Goal: Check status: Check status

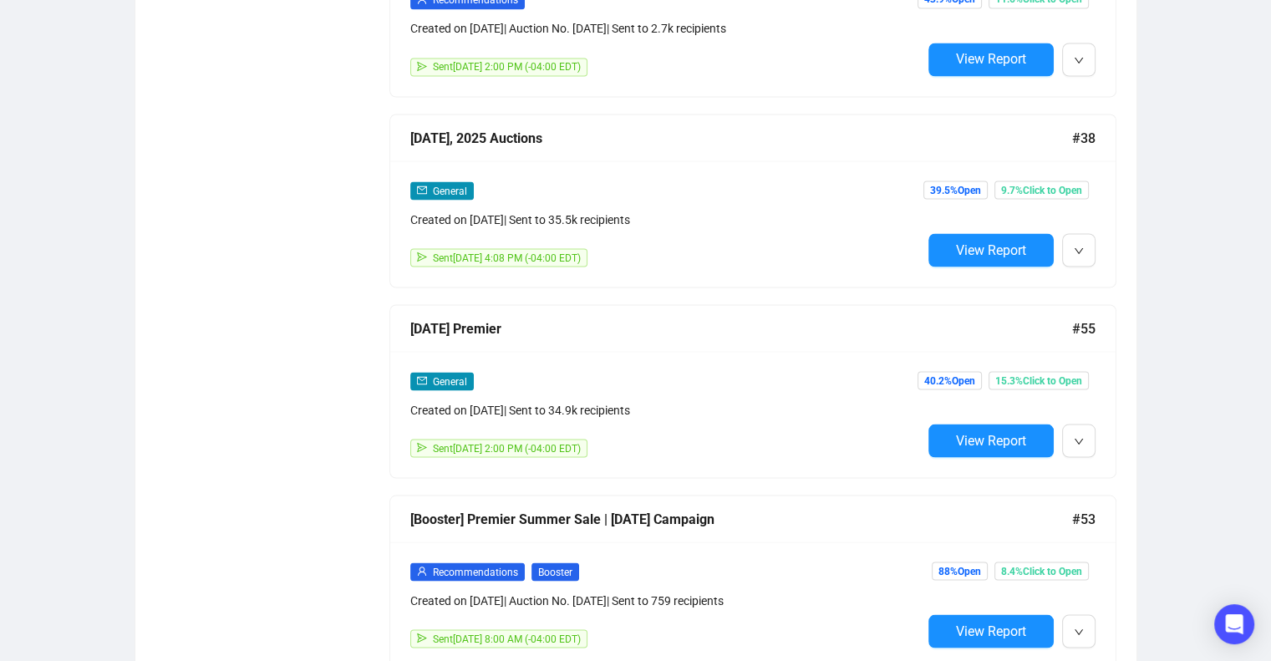
scroll to position [3082, 0]
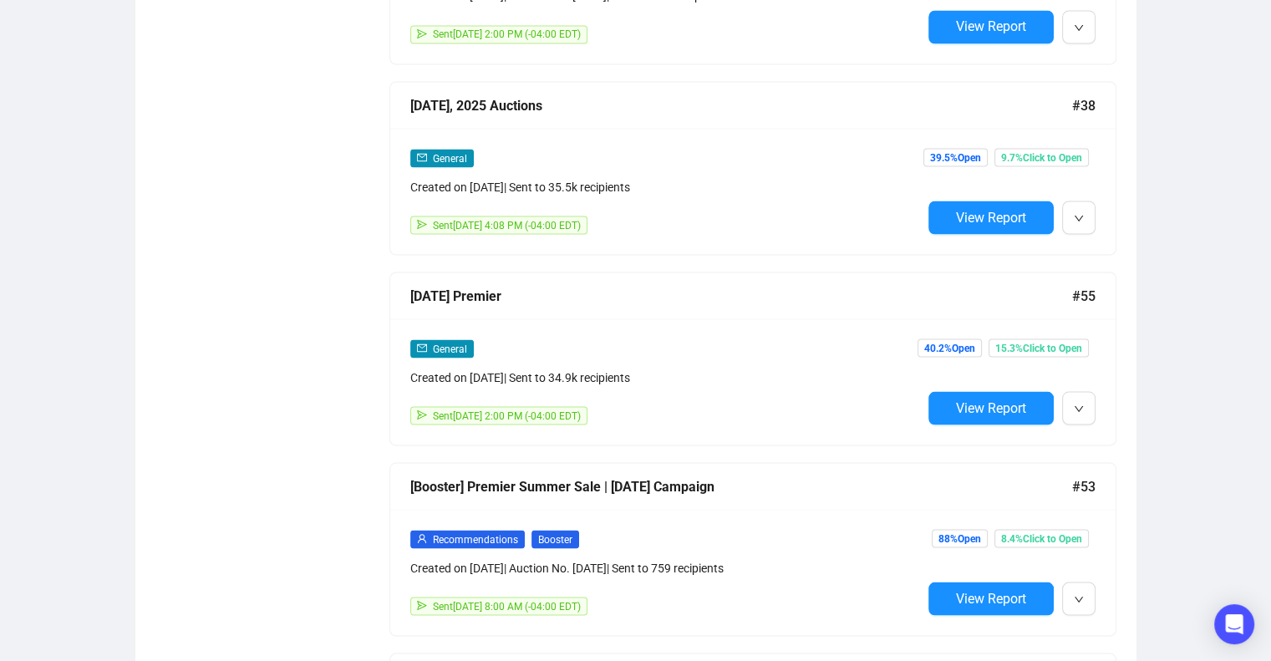
click at [458, 285] on div "[DATE] Premier" at bounding box center [741, 295] width 662 height 21
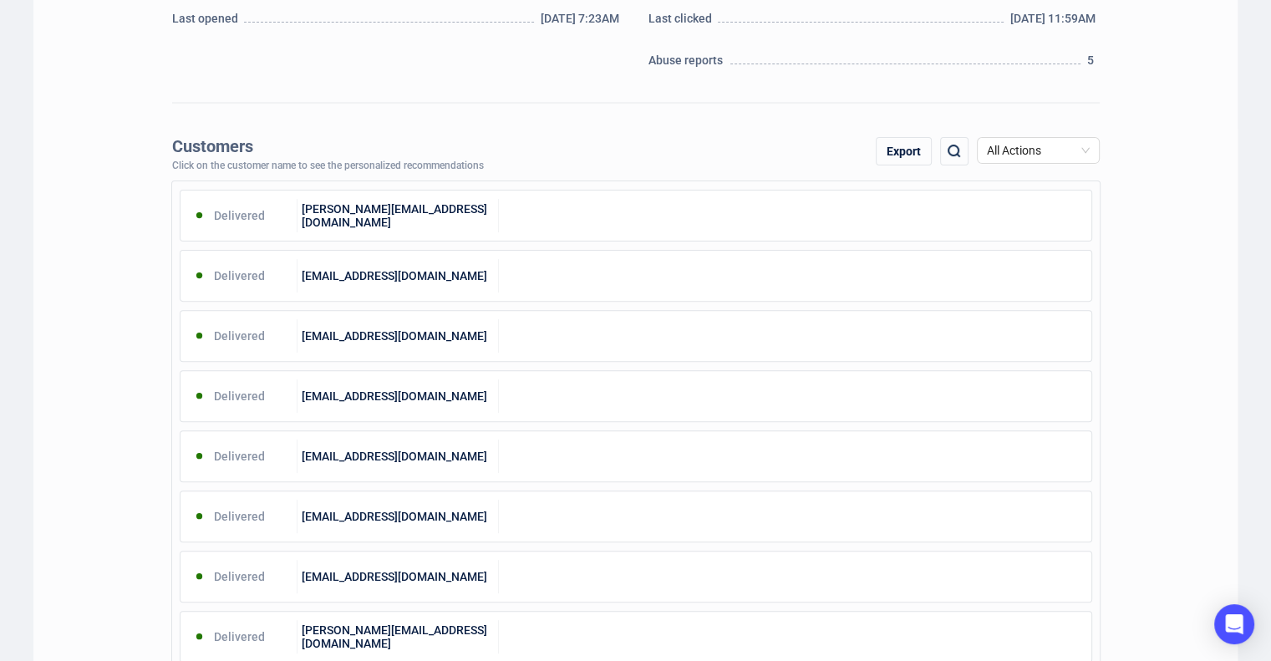
scroll to position [502, 0]
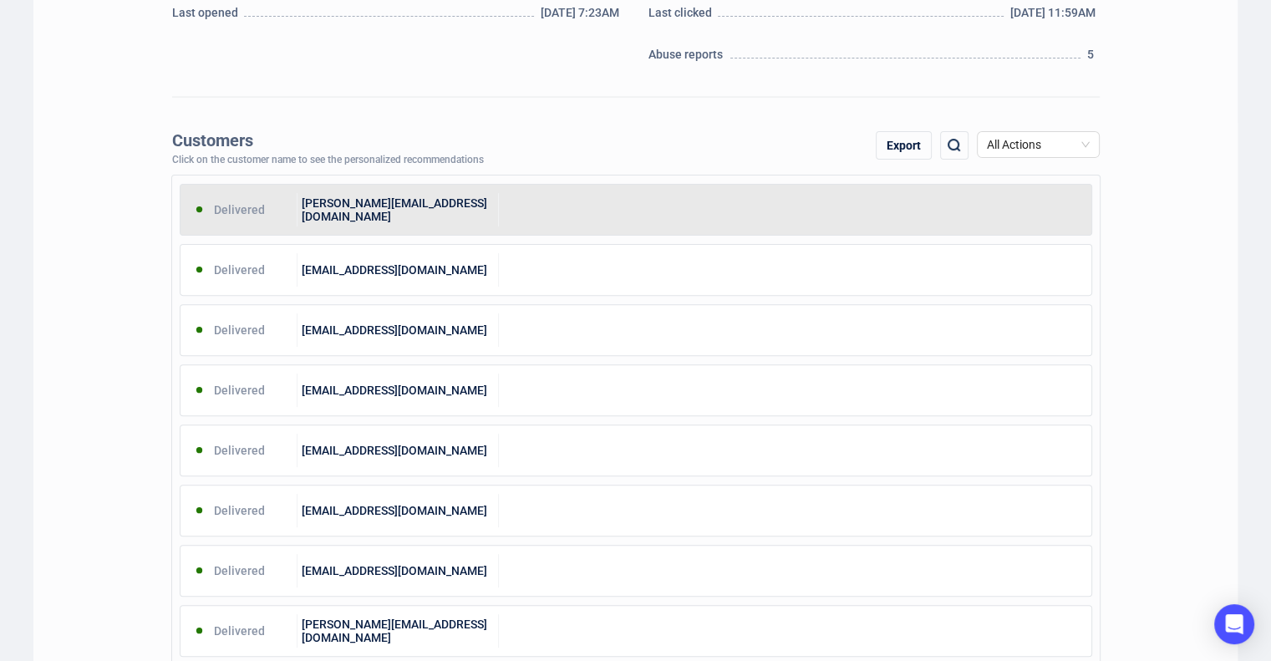
click at [345, 213] on div "[PERSON_NAME][EMAIL_ADDRESS][DOMAIN_NAME]" at bounding box center [398, 209] width 201 height 33
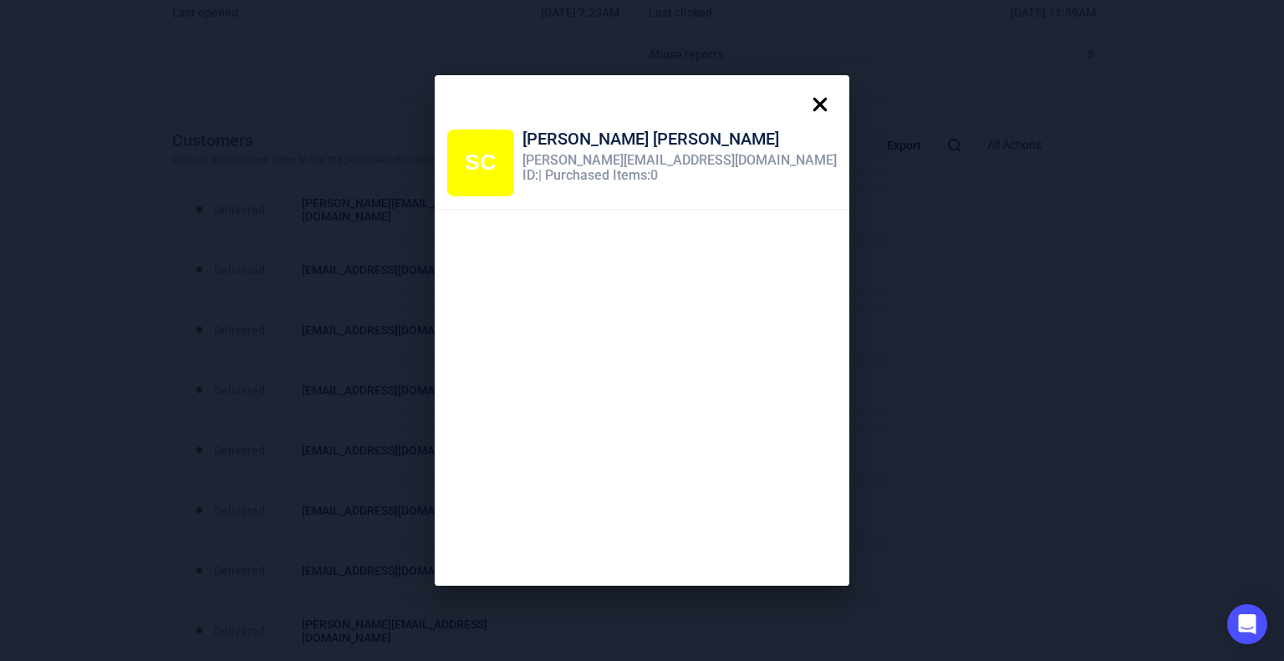
click at [803, 106] on icon at bounding box center [819, 104] width 33 height 33
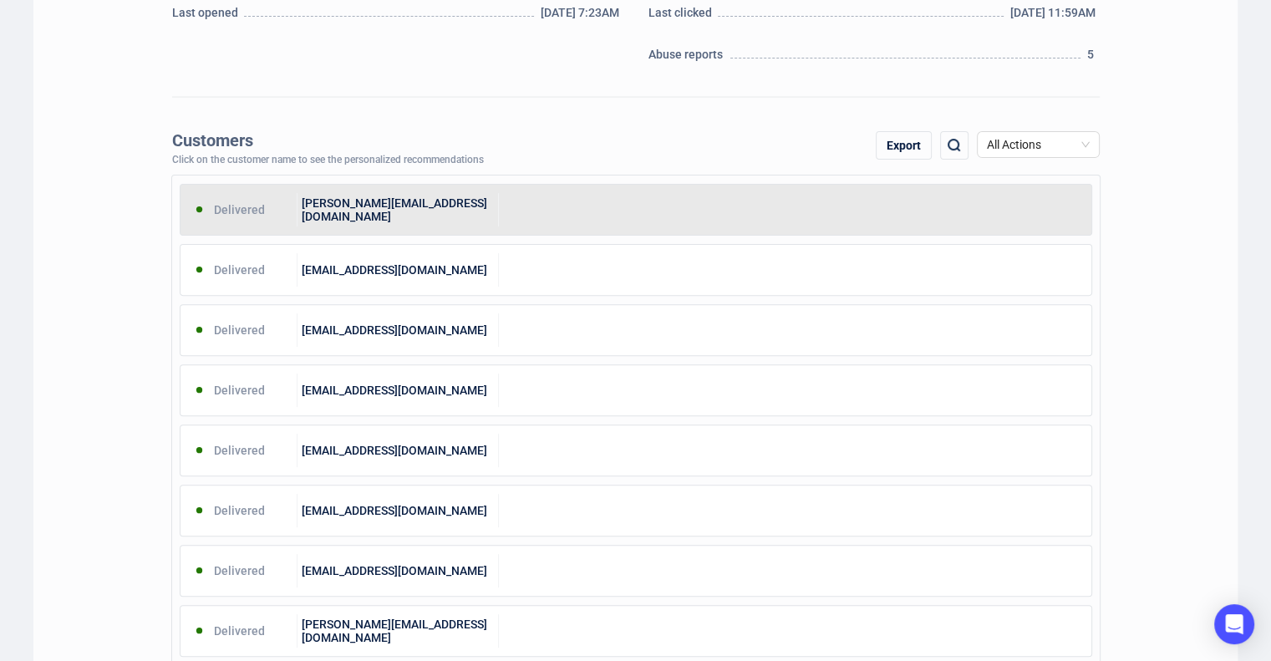
click at [602, 213] on div at bounding box center [795, 209] width 593 height 33
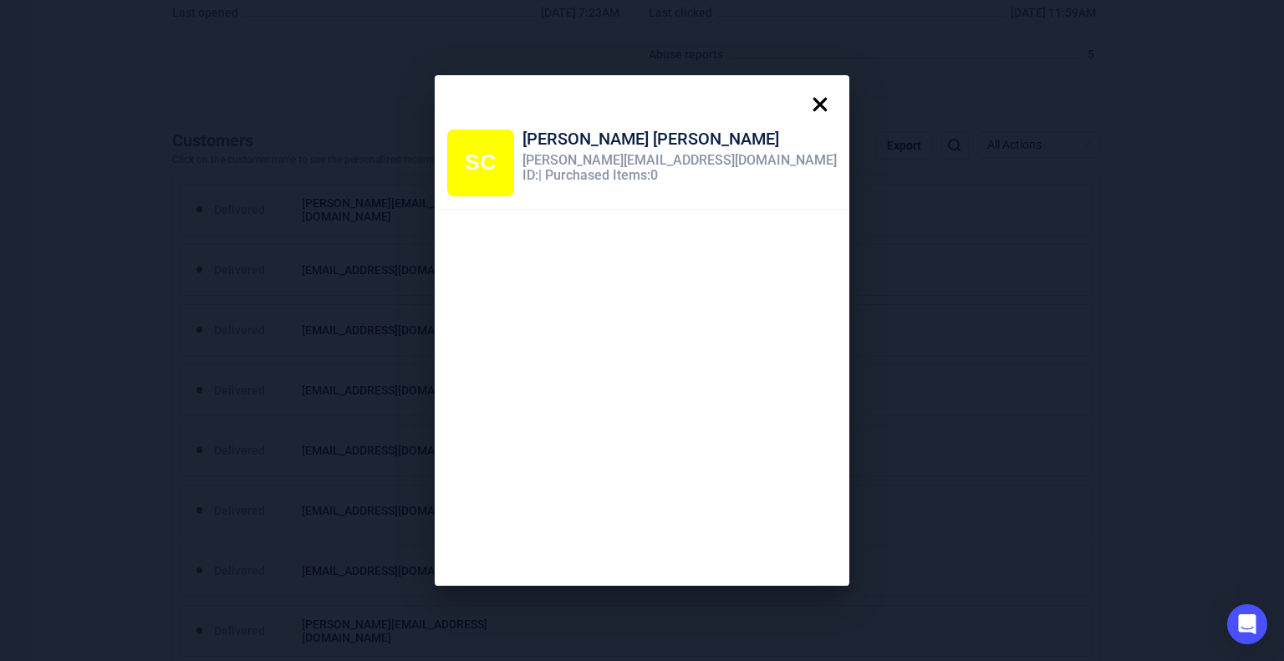
click at [803, 99] on icon at bounding box center [819, 104] width 33 height 33
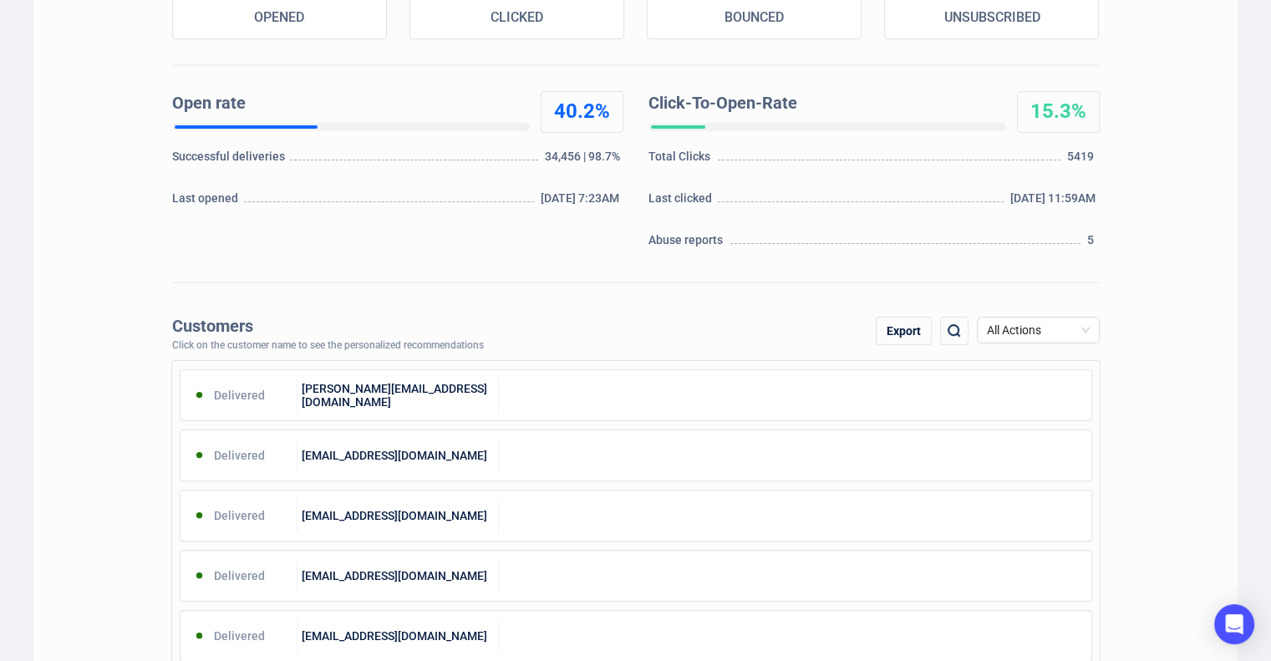
scroll to position [0, 0]
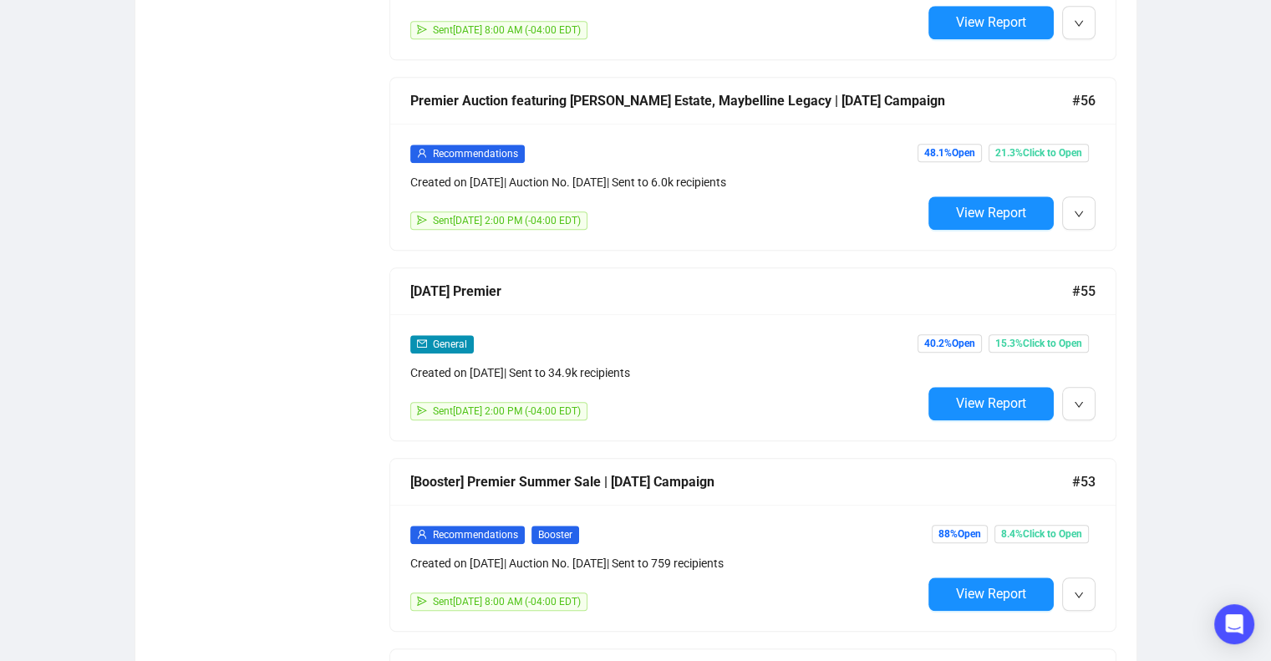
scroll to position [1645, 0]
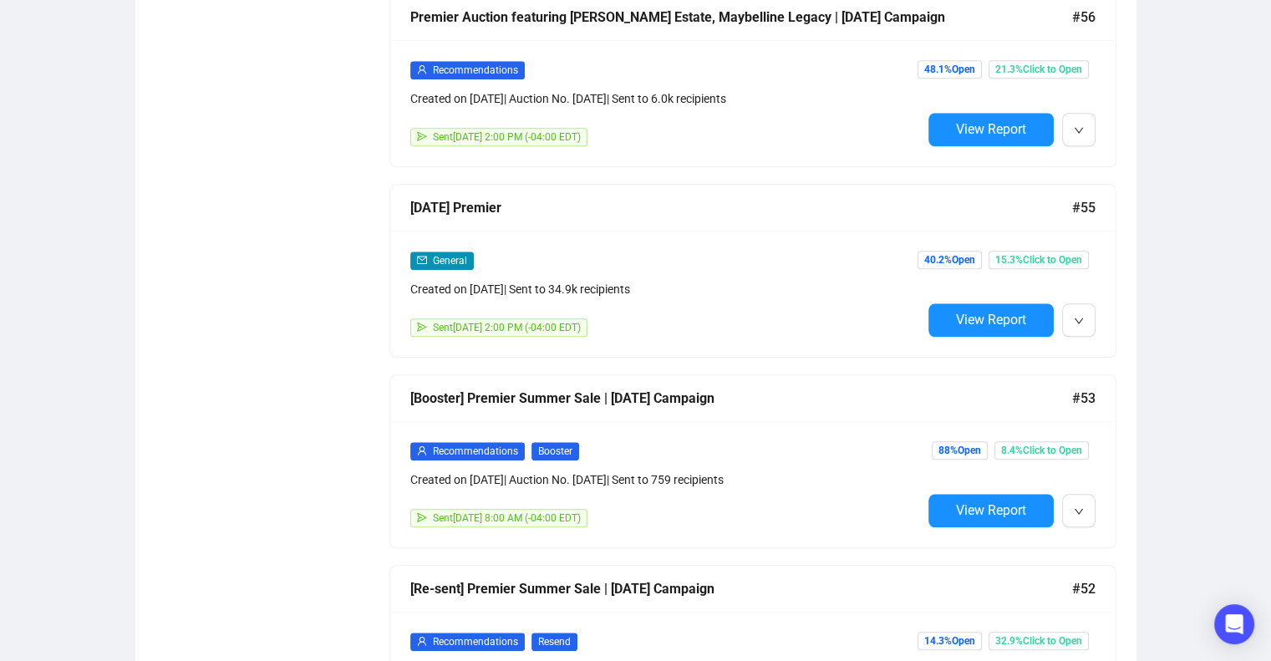
click at [582, 281] on div "Created on [DATE] | Sent to 34.9k recipients" at bounding box center [666, 289] width 512 height 18
